Goal: Transaction & Acquisition: Purchase product/service

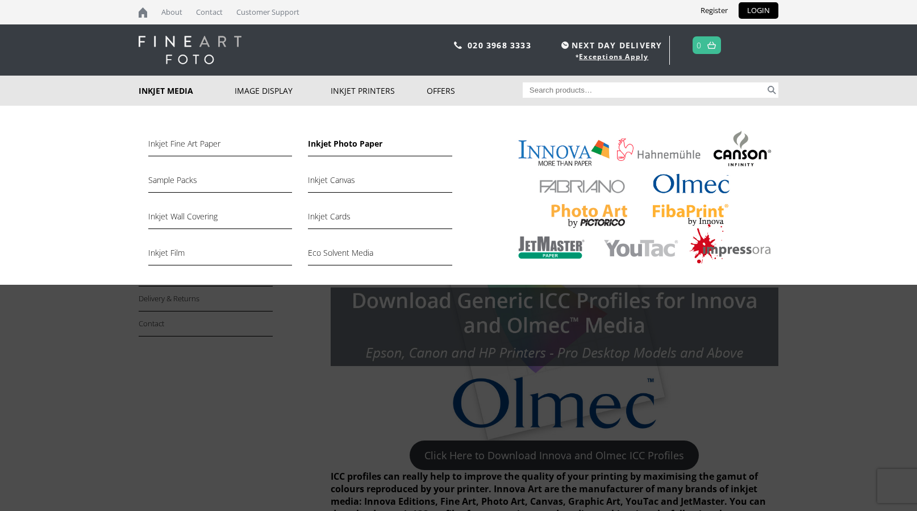
click at [350, 143] on link "Inkjet Photo Paper" at bounding box center [380, 146] width 144 height 19
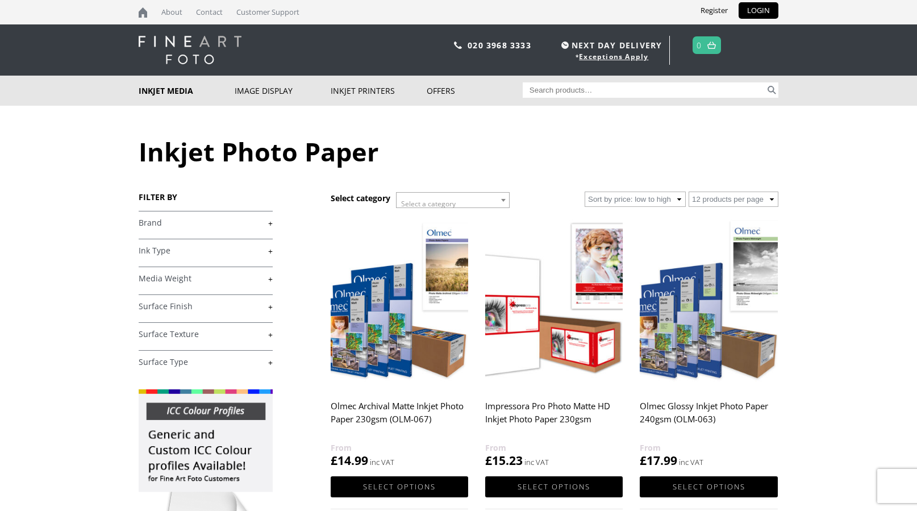
click at [247, 226] on link "+" at bounding box center [206, 223] width 134 height 11
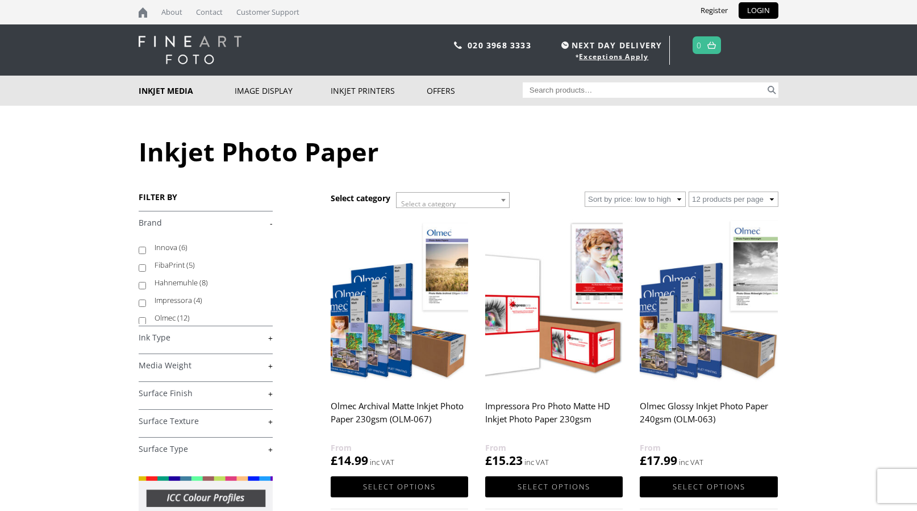
click at [143, 252] on input "Innova (6)" at bounding box center [142, 250] width 7 height 7
checkbox input "true"
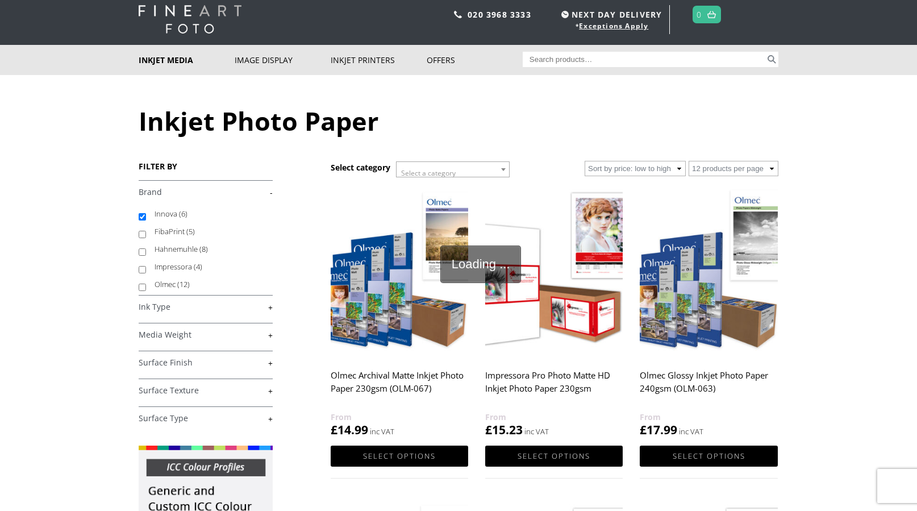
scroll to position [57, 0]
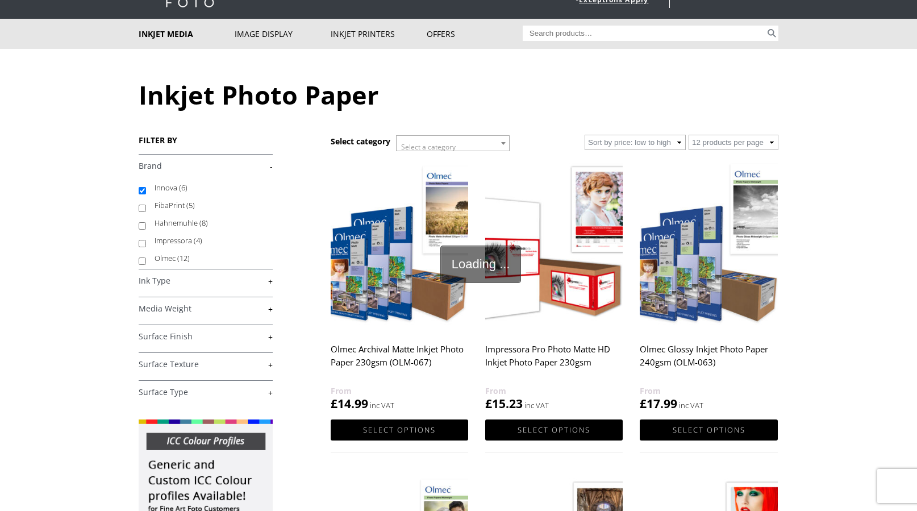
click at [142, 262] on input "Olmec (12)" at bounding box center [142, 260] width 7 height 7
checkbox input "true"
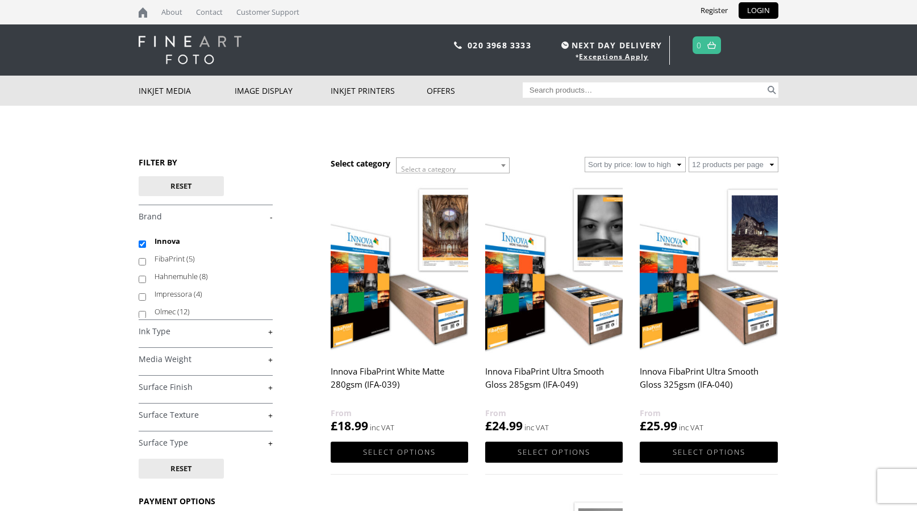
click at [142, 315] on input "Olmec (12)" at bounding box center [142, 314] width 7 height 7
checkbox input "true"
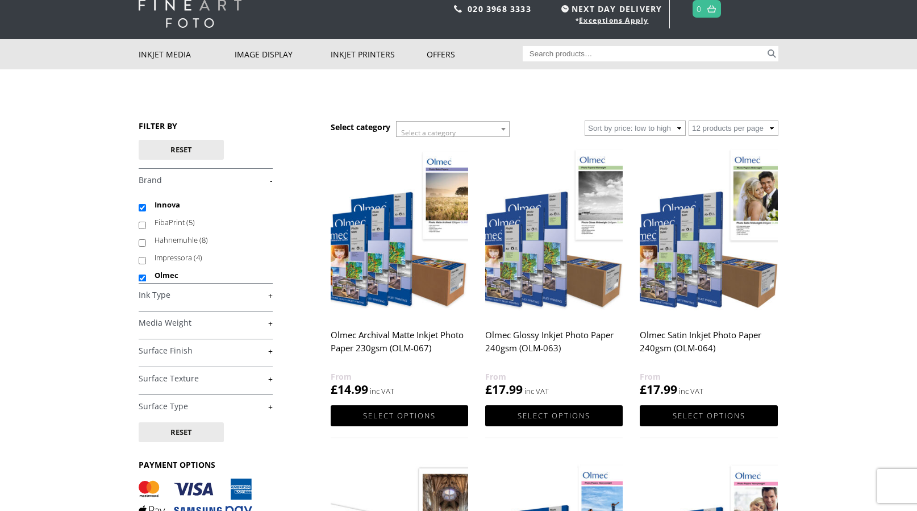
scroll to position [114, 0]
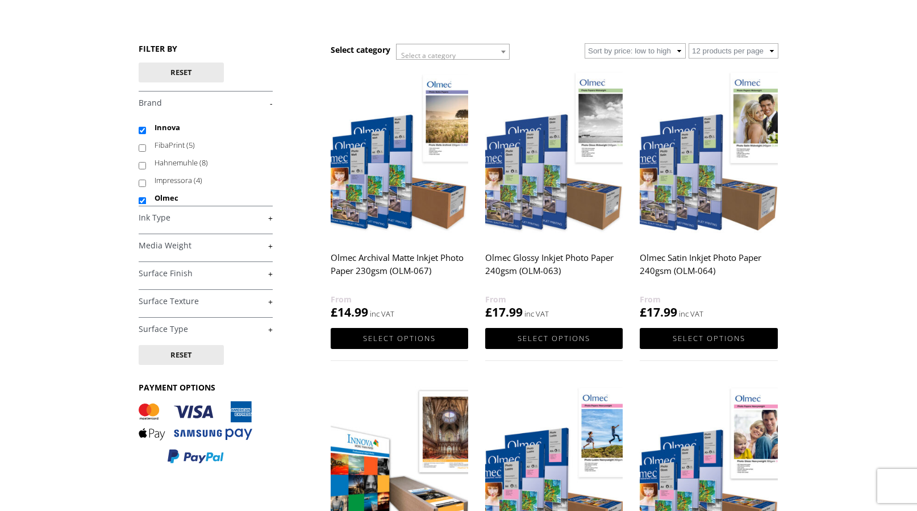
click at [248, 276] on link "+" at bounding box center [206, 273] width 134 height 11
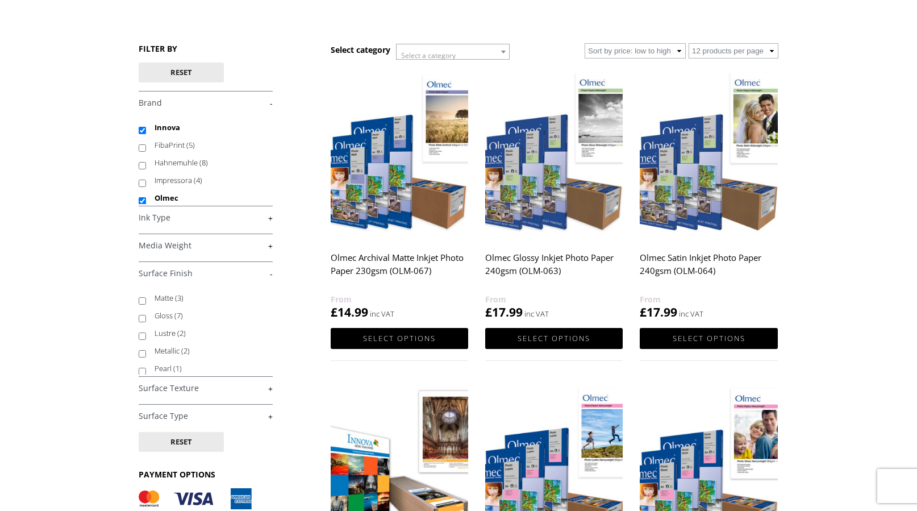
click at [143, 335] on input "Lustre (2)" at bounding box center [142, 335] width 7 height 7
checkbox input "true"
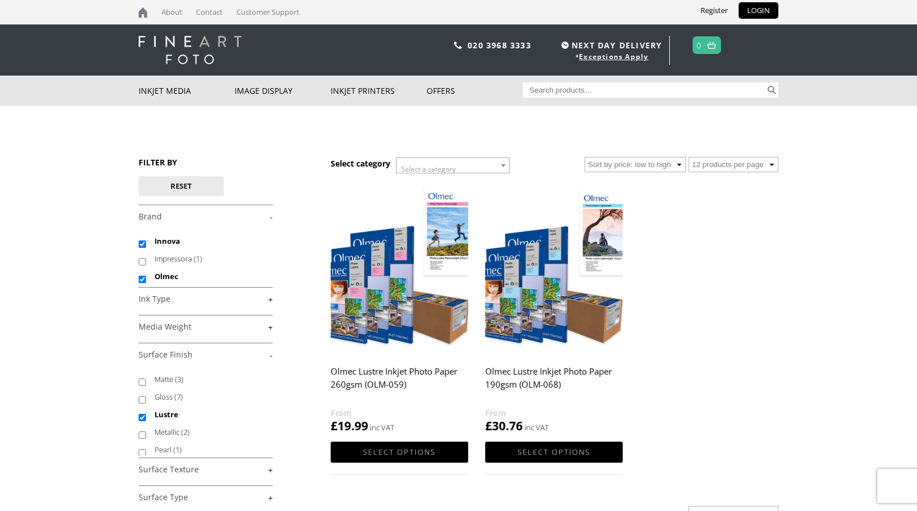
click at [413, 372] on h2 "Olmec Lustre Inkjet Photo Paper 260gsm (OLM-059)" at bounding box center [400, 383] width 138 height 45
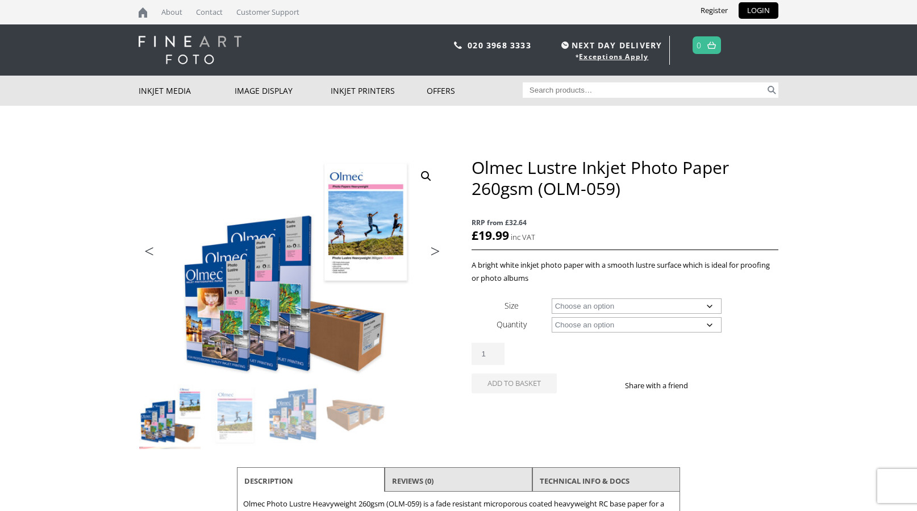
click at [622, 304] on select "Choose an option A4 Sheet A3 Sheet A3+ Sheet A2 Sheet 17" Wide Roll 24" Wide Ro…" at bounding box center [637, 305] width 170 height 15
click at [552, 298] on select "Choose an option A4 Sheet A3 Sheet A3+ Sheet A2 Sheet 17" Wide Roll 24" Wide Ro…" at bounding box center [637, 305] width 170 height 15
select select "a4-sheet"
click at [622, 324] on select "Choose an option 50 Sheets" at bounding box center [637, 324] width 170 height 15
select select "50-sheets"
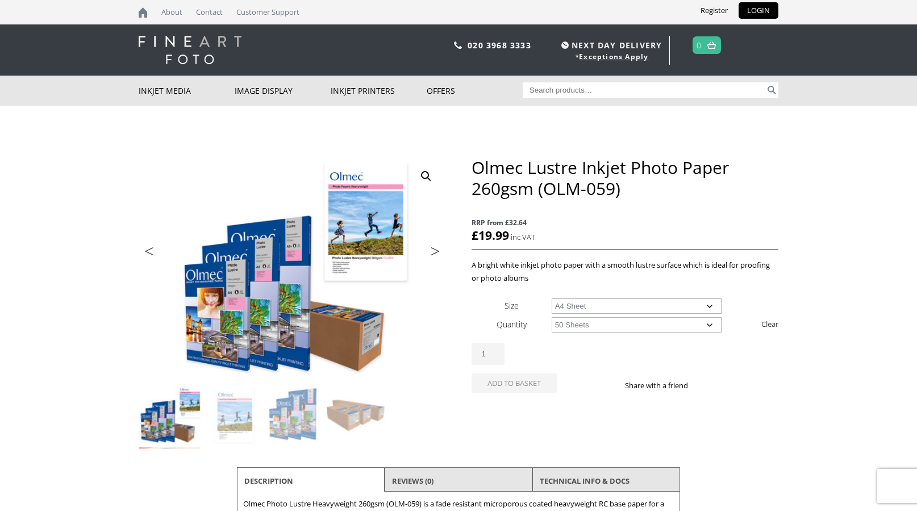
click at [552, 317] on select "Choose an option 50 Sheets" at bounding box center [637, 324] width 170 height 15
select select "a4-sheet"
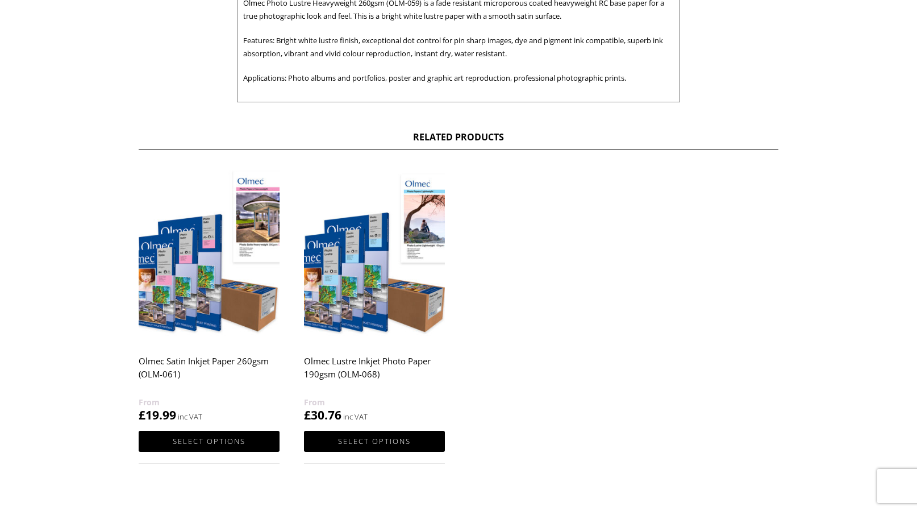
scroll to position [511, 0]
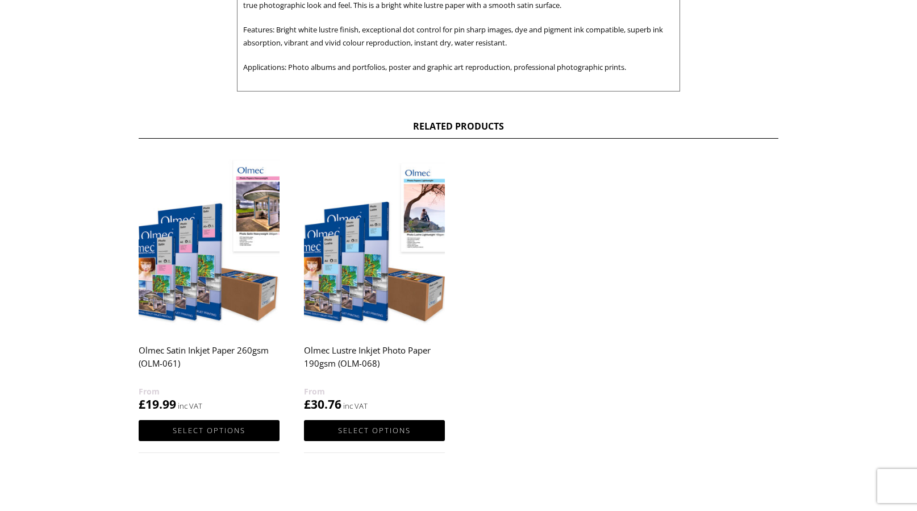
click at [372, 353] on h2 "Olmec Lustre Inkjet Photo Paper 190gsm (OLM-068)" at bounding box center [374, 361] width 141 height 45
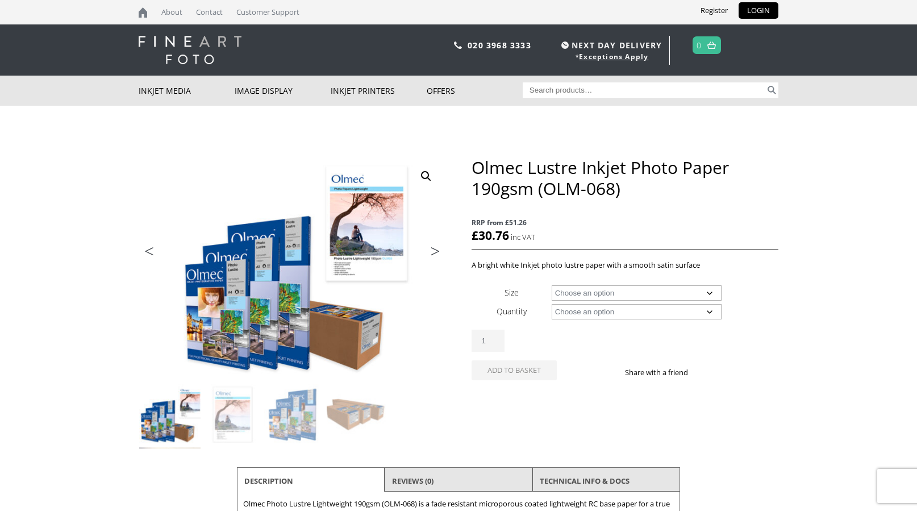
click at [636, 292] on select "Choose an option A4 Sheet A3 Sheet 17" Wide Roll 24" Wide Roll 36" Wide Roll 44…" at bounding box center [637, 292] width 170 height 15
click at [552, 285] on select "Choose an option A4 Sheet A3 Sheet 17" Wide Roll 24" Wide Roll 36" Wide Roll 44…" at bounding box center [637, 292] width 170 height 15
select select "a4-sheet"
click at [617, 308] on select "Choose an option 100 Sheets" at bounding box center [637, 311] width 170 height 15
select select "100-sheets"
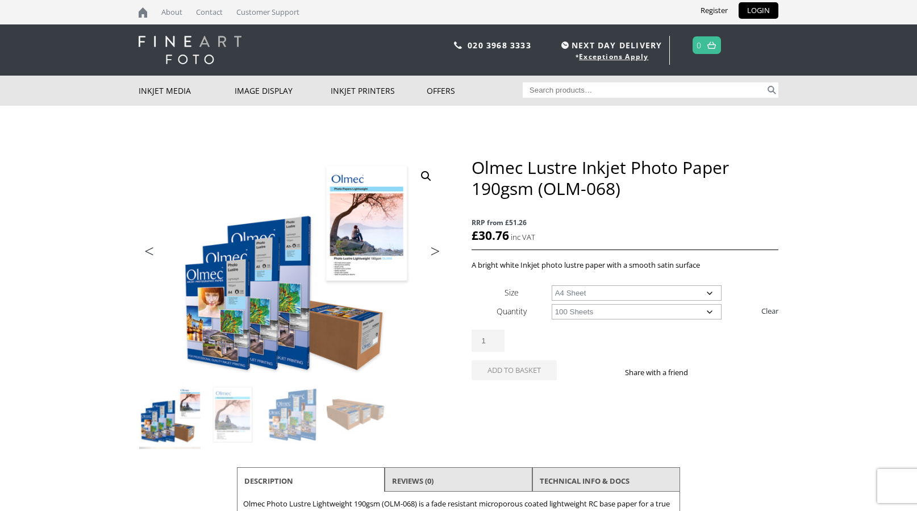
click at [552, 304] on select "Choose an option 100 Sheets" at bounding box center [637, 311] width 170 height 15
select select "a4-sheet"
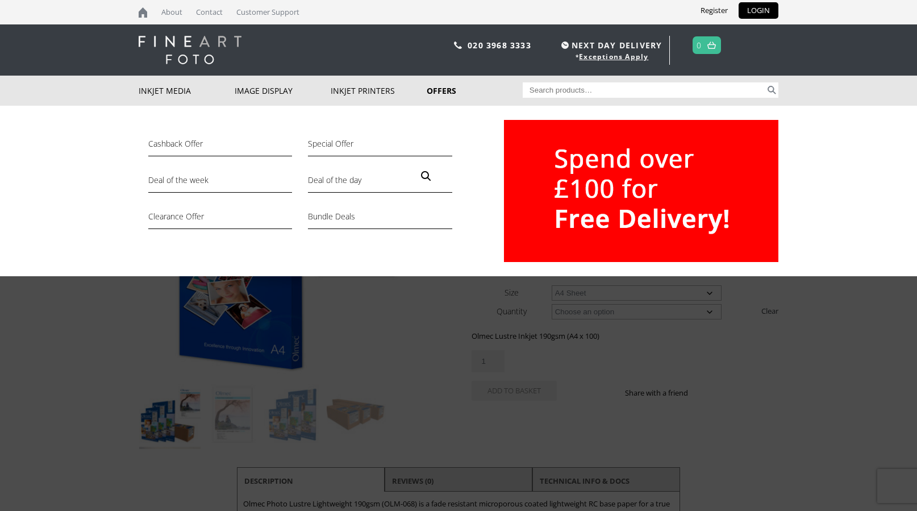
click at [826, 202] on div "Cashback Offer Special Offer Deal of the week Deal of the day Clearance Offer B…" at bounding box center [458, 191] width 917 height 170
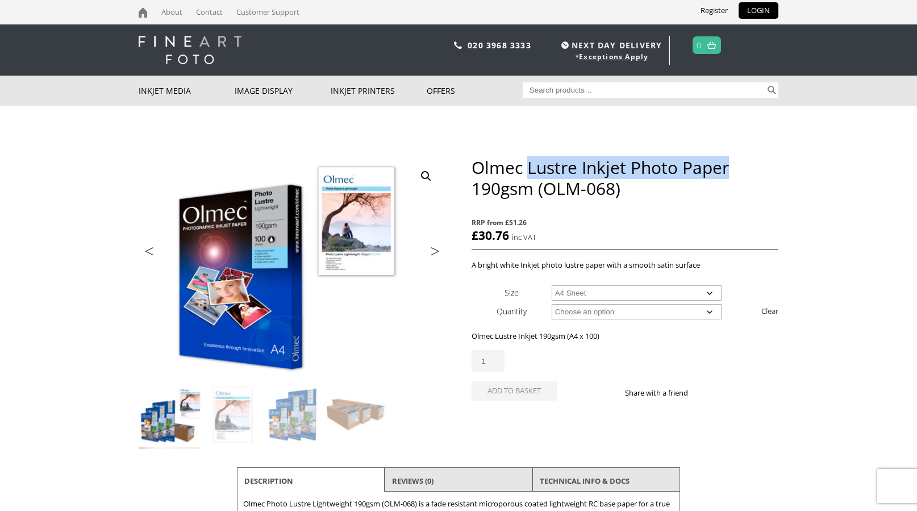
drag, startPoint x: 734, startPoint y: 167, endPoint x: 531, endPoint y: 177, distance: 203.2
click at [531, 177] on h1 "Olmec Lustre Inkjet Photo Paper 190gsm (OLM-068)" at bounding box center [625, 178] width 307 height 42
drag, startPoint x: 531, startPoint y: 177, endPoint x: 592, endPoint y: 168, distance: 62.0
copy h1 "Lustre Inkjet Photo Paper"
